Goal: Task Accomplishment & Management: Use online tool/utility

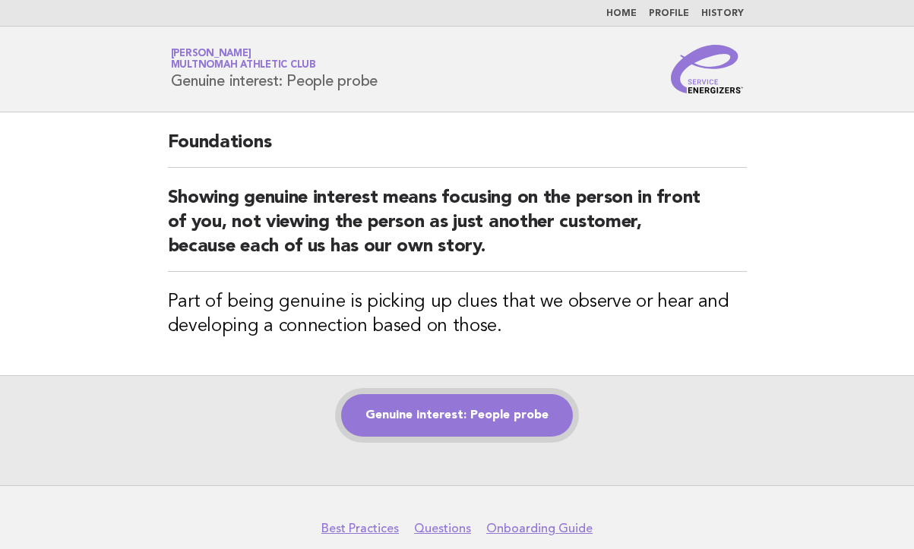
click at [475, 401] on link "Genuine interest: People probe" at bounding box center [457, 415] width 232 height 43
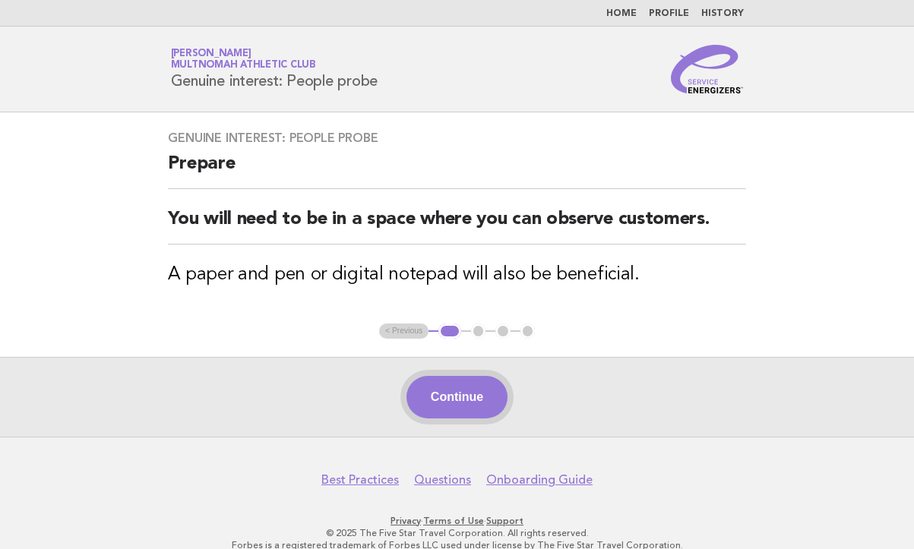
click at [457, 414] on button "Continue" at bounding box center [456, 397] width 101 height 43
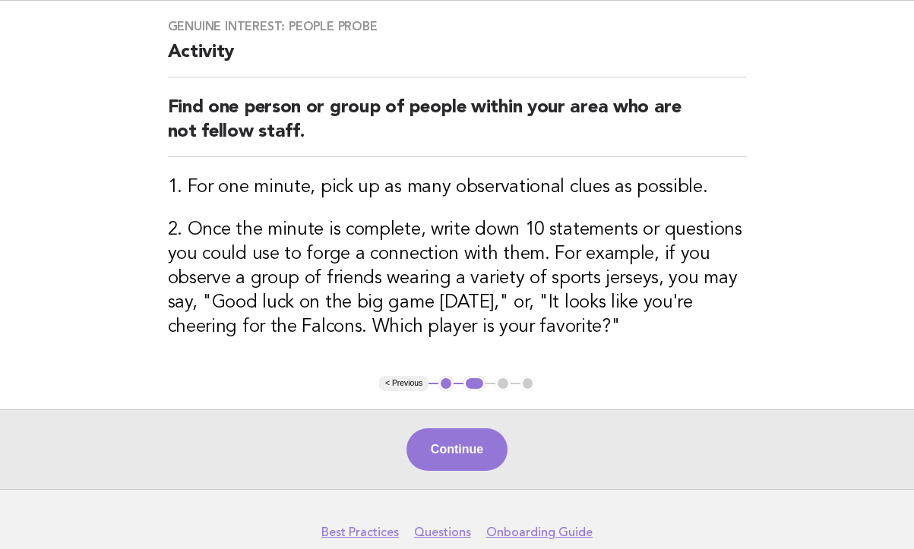
scroll to position [152, 0]
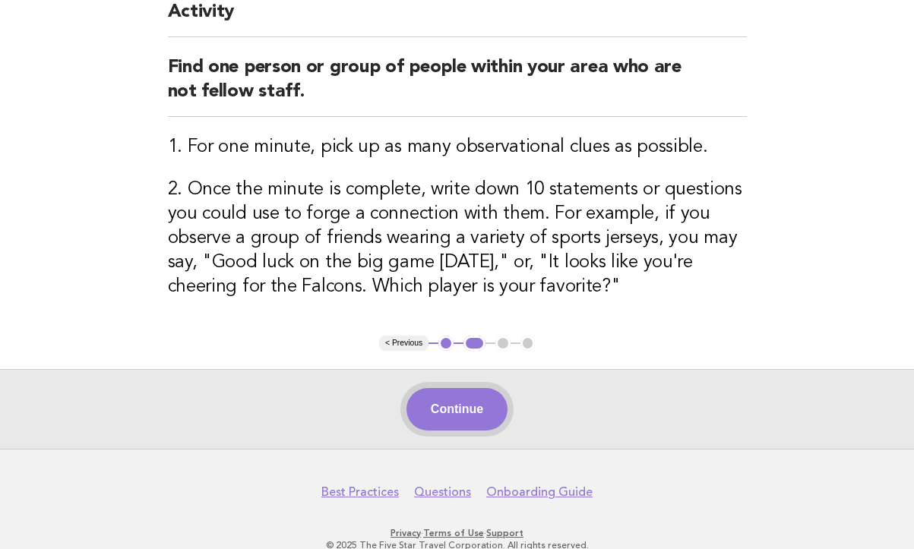
click at [460, 406] on button "Continue" at bounding box center [456, 409] width 101 height 43
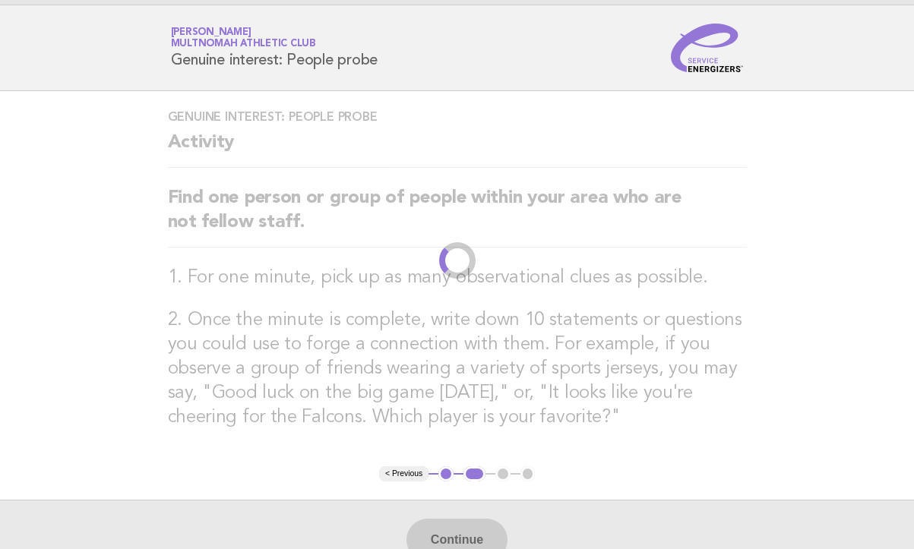
scroll to position [0, 0]
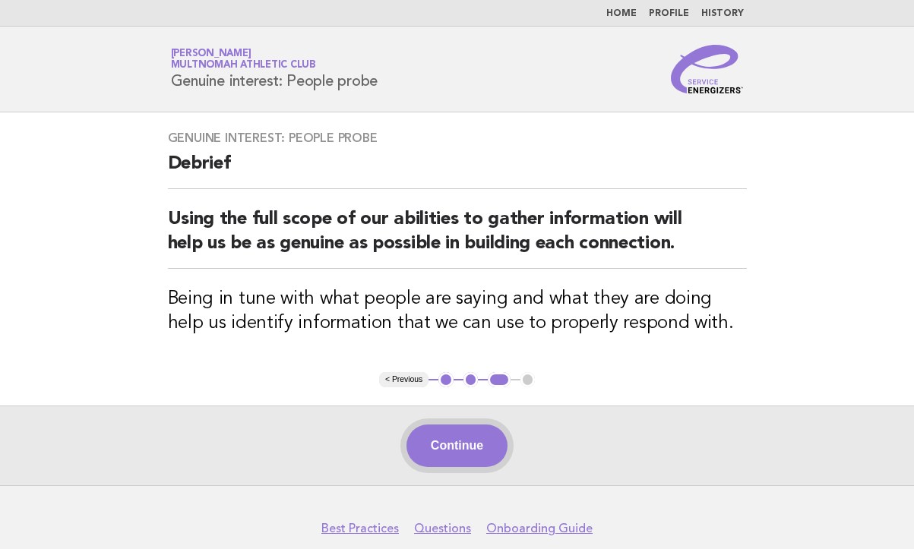
click at [436, 447] on button "Continue" at bounding box center [456, 446] width 101 height 43
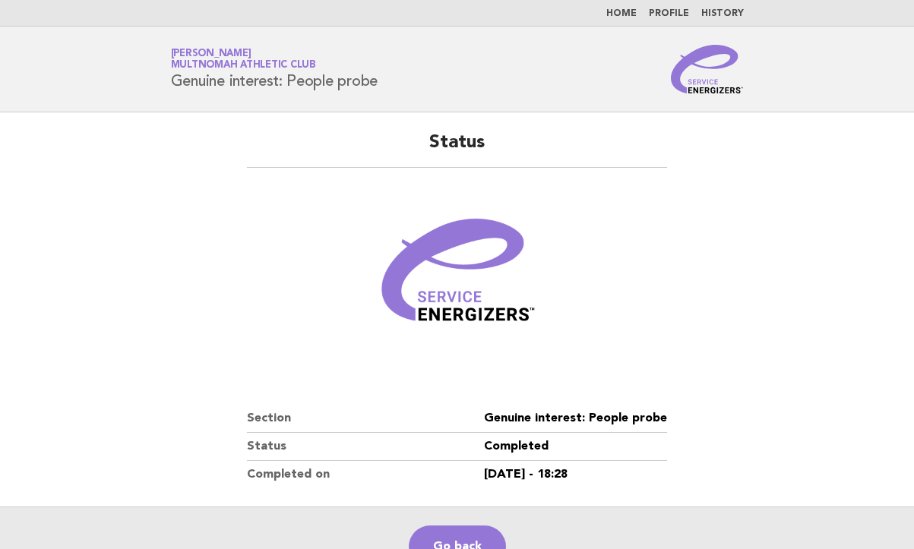
click at [653, 425] on dd "Genuine interest: People probe" at bounding box center [575, 419] width 183 height 28
